Goal: Information Seeking & Learning: Learn about a topic

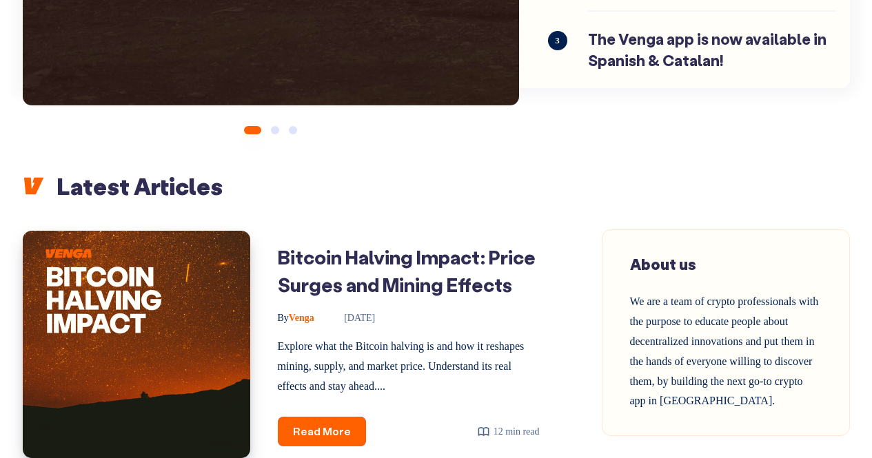
drag, startPoint x: 0, startPoint y: 0, endPoint x: 882, endPoint y: 72, distance: 884.5
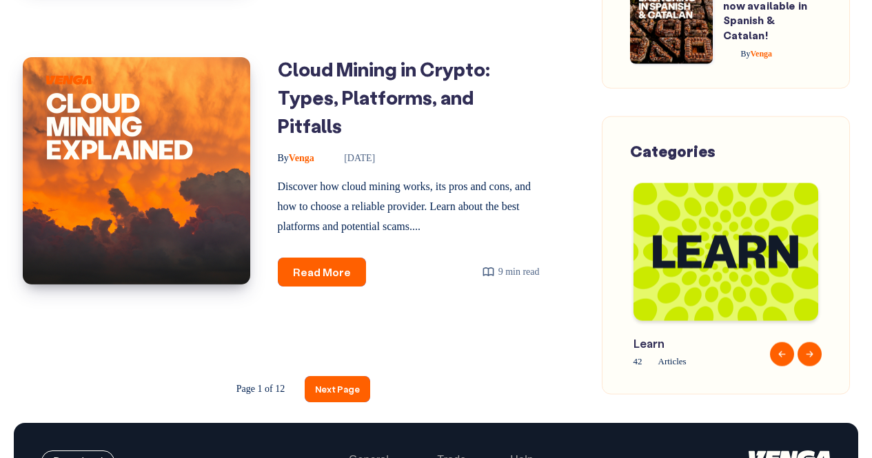
scroll to position [2158, 0]
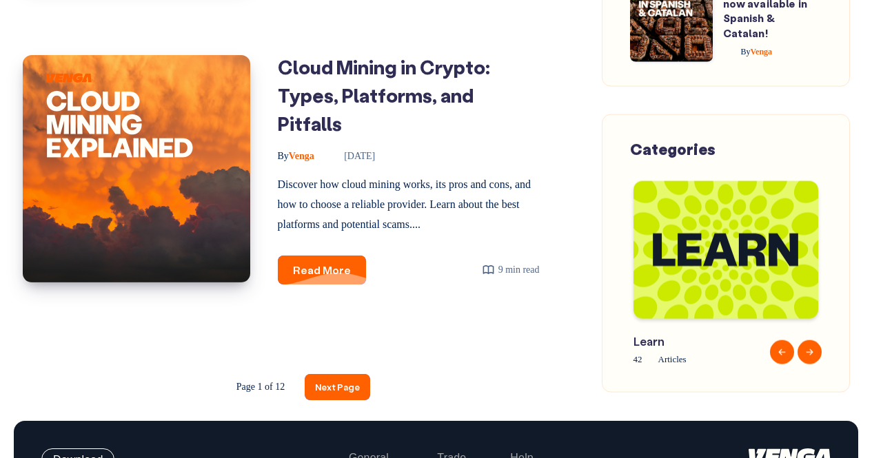
click at [332, 258] on link "Read More Cloud Mining in Crypto: Types, Platforms, and Pitfalls" at bounding box center [322, 271] width 88 height 30
click at [337, 391] on link "Next Page" at bounding box center [337, 387] width 65 height 26
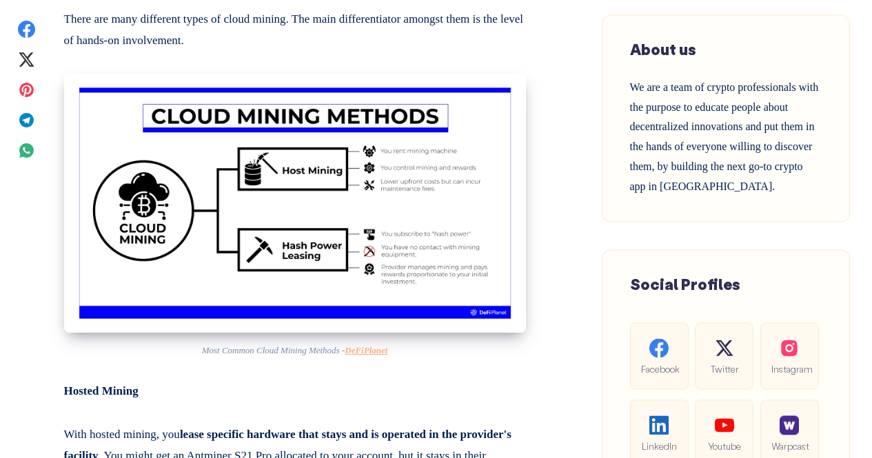
scroll to position [1403, 0]
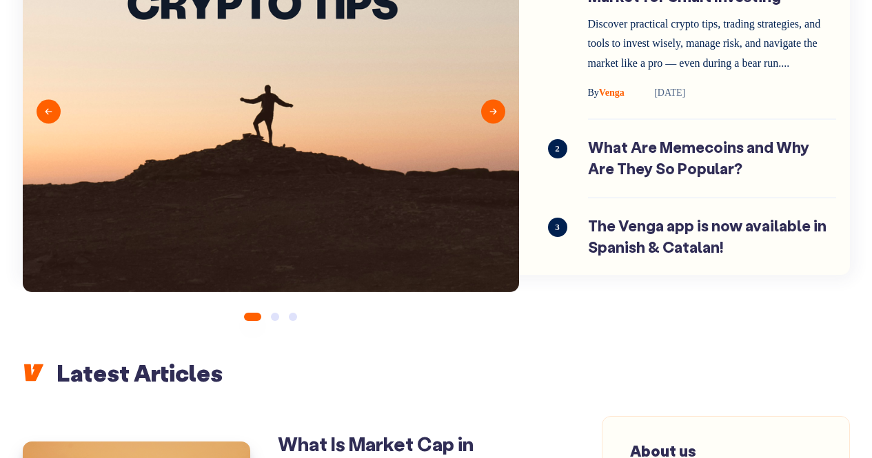
drag, startPoint x: 882, startPoint y: 43, endPoint x: 882, endPoint y: 72, distance: 29.0
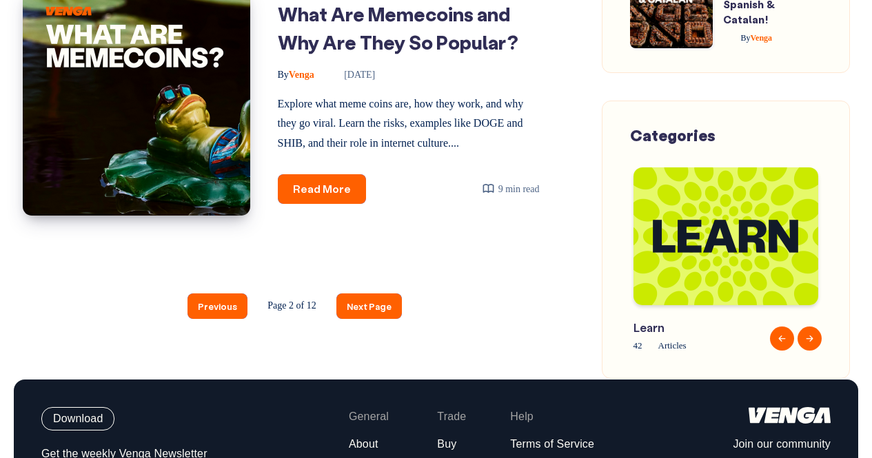
scroll to position [2264, 0]
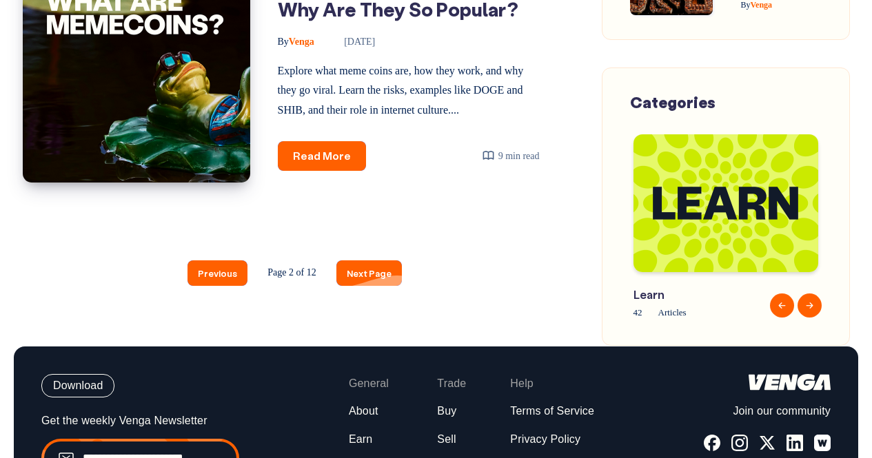
click at [365, 286] on link "Next Page" at bounding box center [368, 274] width 65 height 26
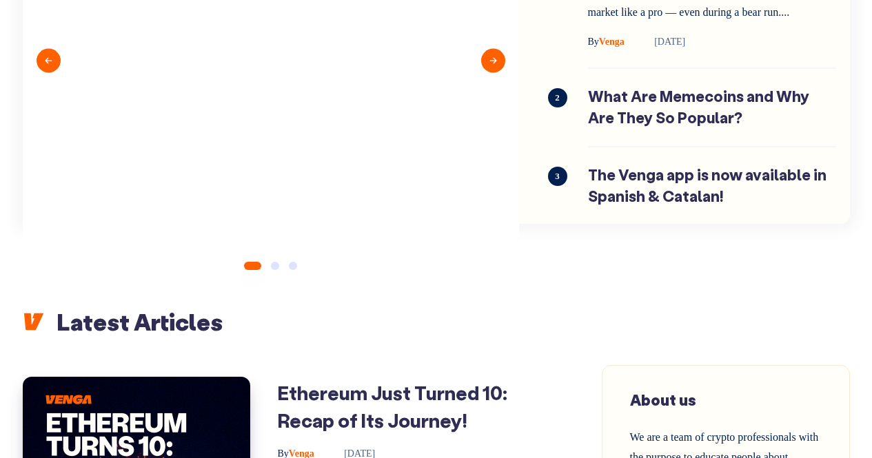
drag, startPoint x: 882, startPoint y: 48, endPoint x: 882, endPoint y: 86, distance: 38.6
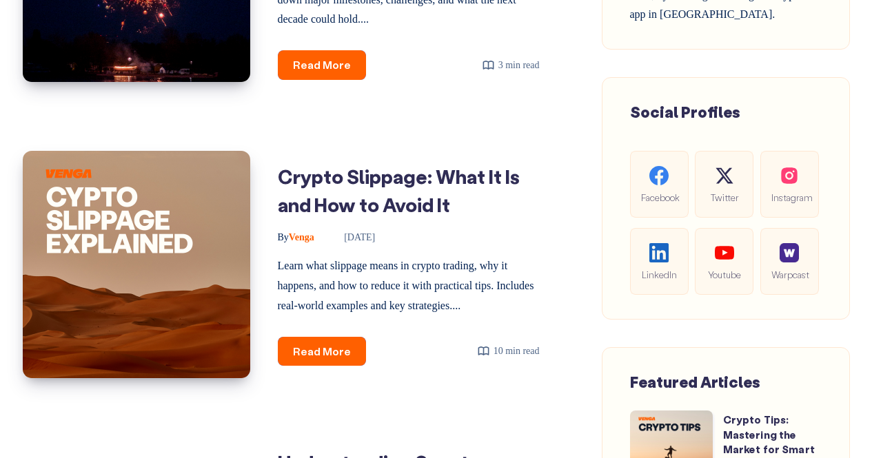
scroll to position [775, 0]
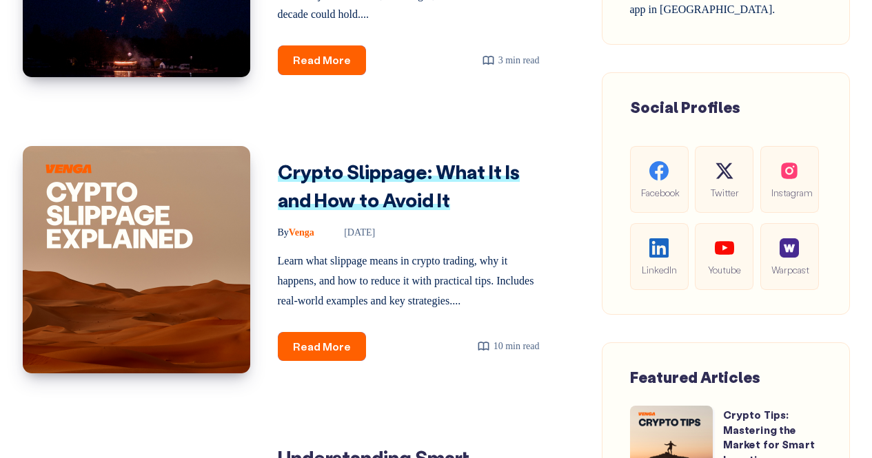
click at [374, 212] on link "Crypto Slippage: What It Is and How to Avoid It" at bounding box center [399, 185] width 242 height 53
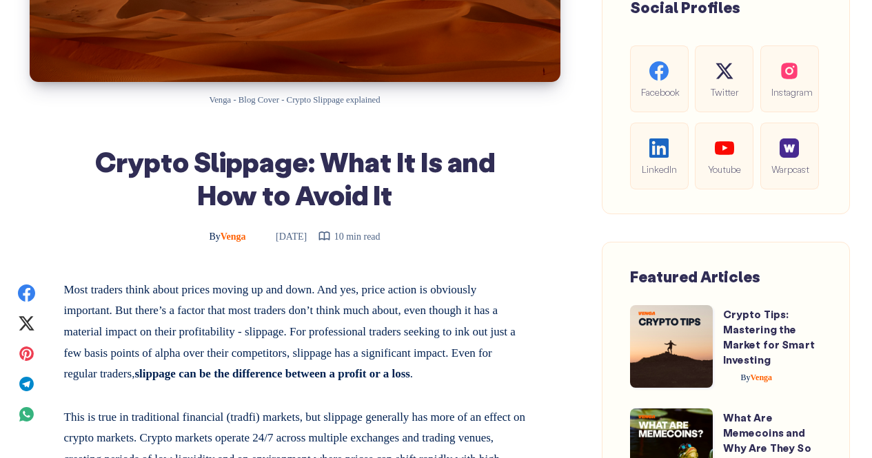
scroll to position [802, 0]
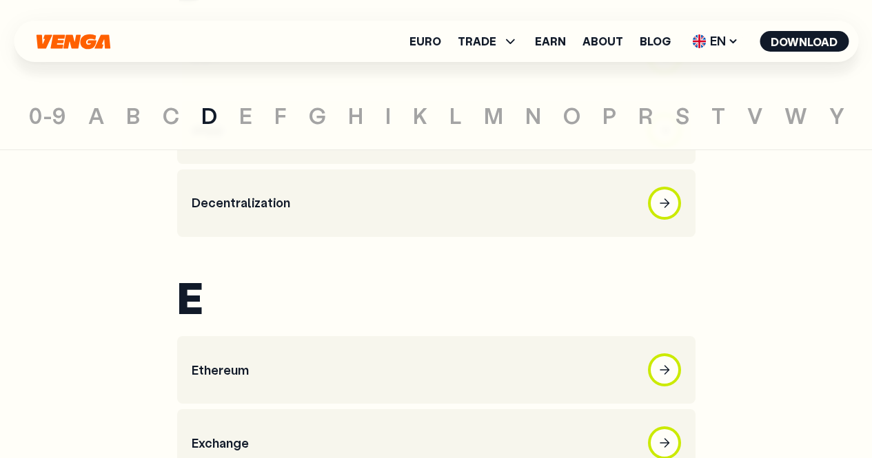
scroll to position [2004, 0]
